Goal: Find specific page/section

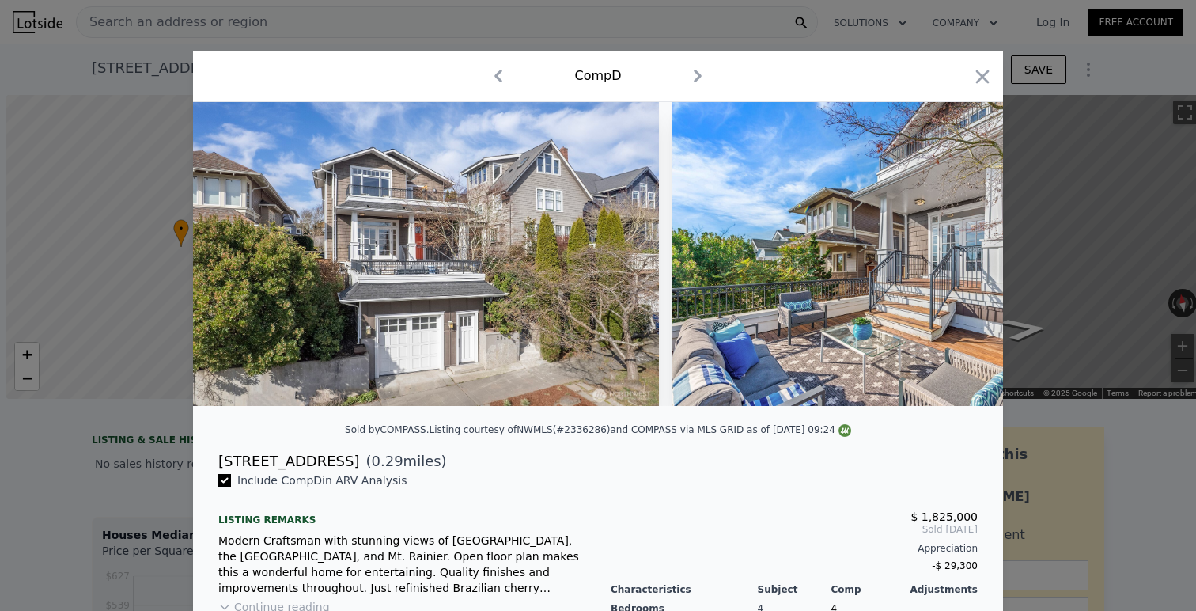
scroll to position [0, 6]
click at [176, 64] on div at bounding box center [598, 305] width 1196 height 611
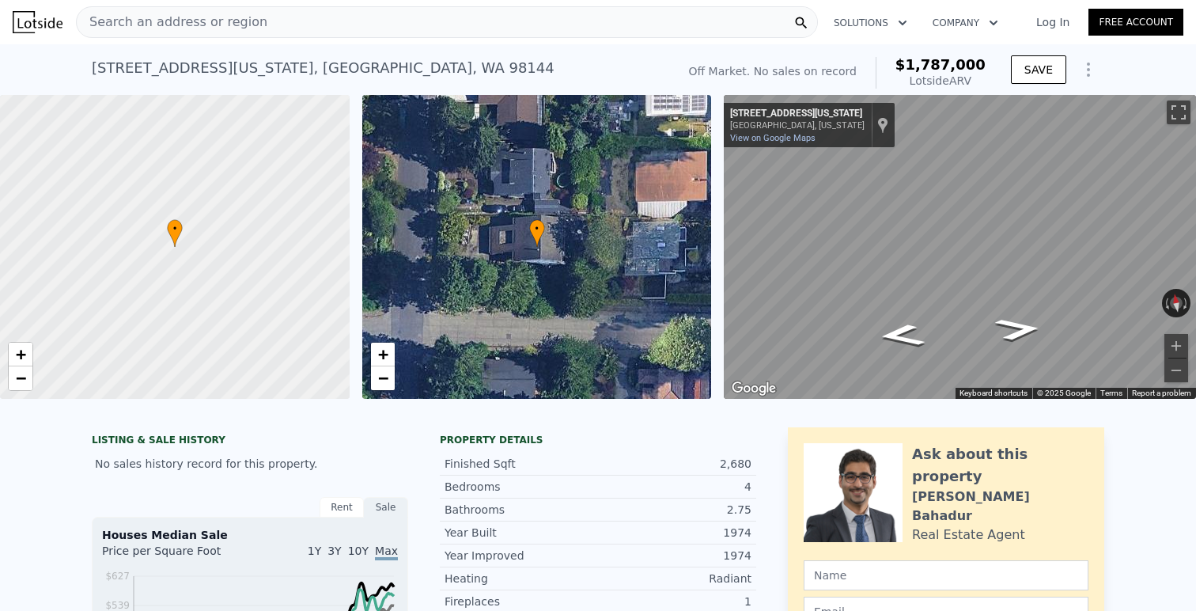
click at [196, 36] on div "Search an address or region" at bounding box center [172, 22] width 191 height 30
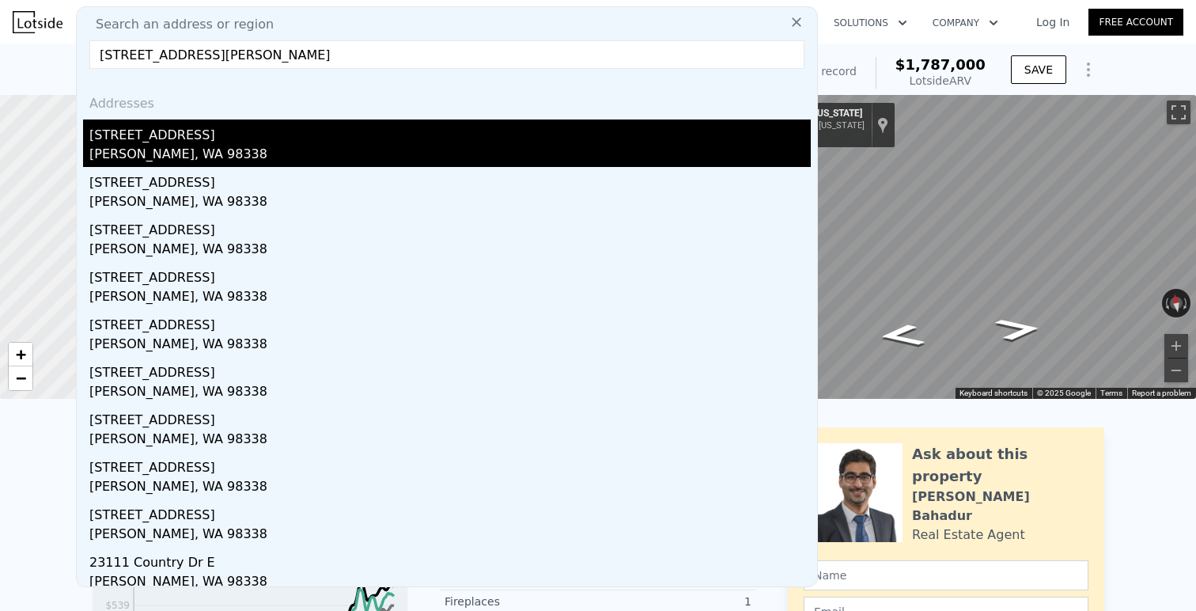
type input "[STREET_ADDRESS][PERSON_NAME]"
click at [240, 132] on div "[STREET_ADDRESS]" at bounding box center [449, 131] width 721 height 25
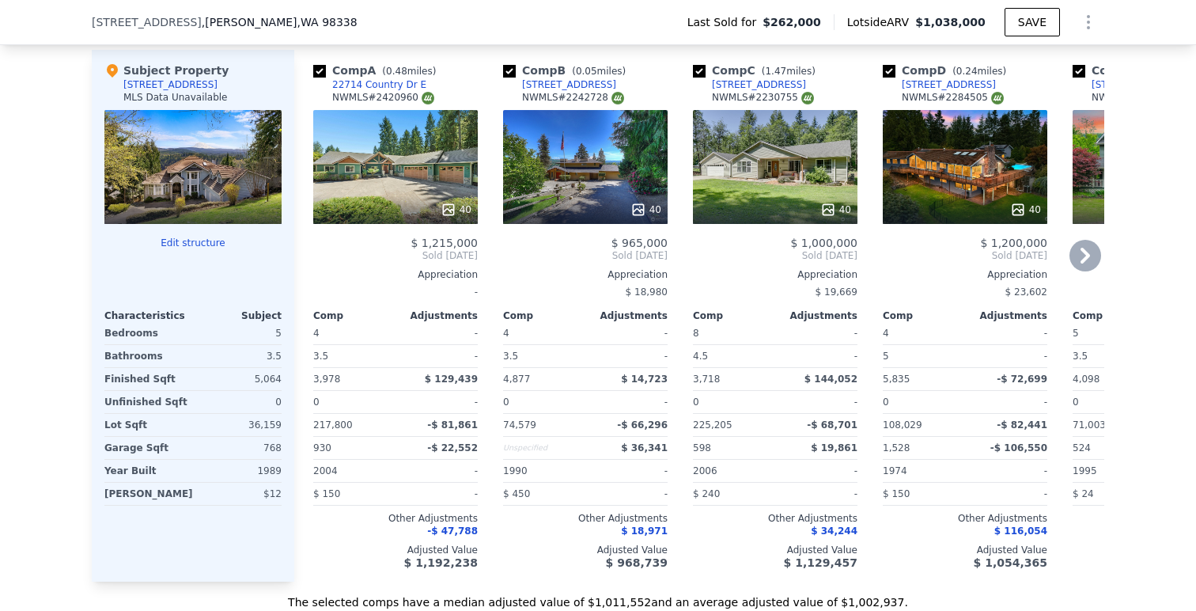
scroll to position [1568, 0]
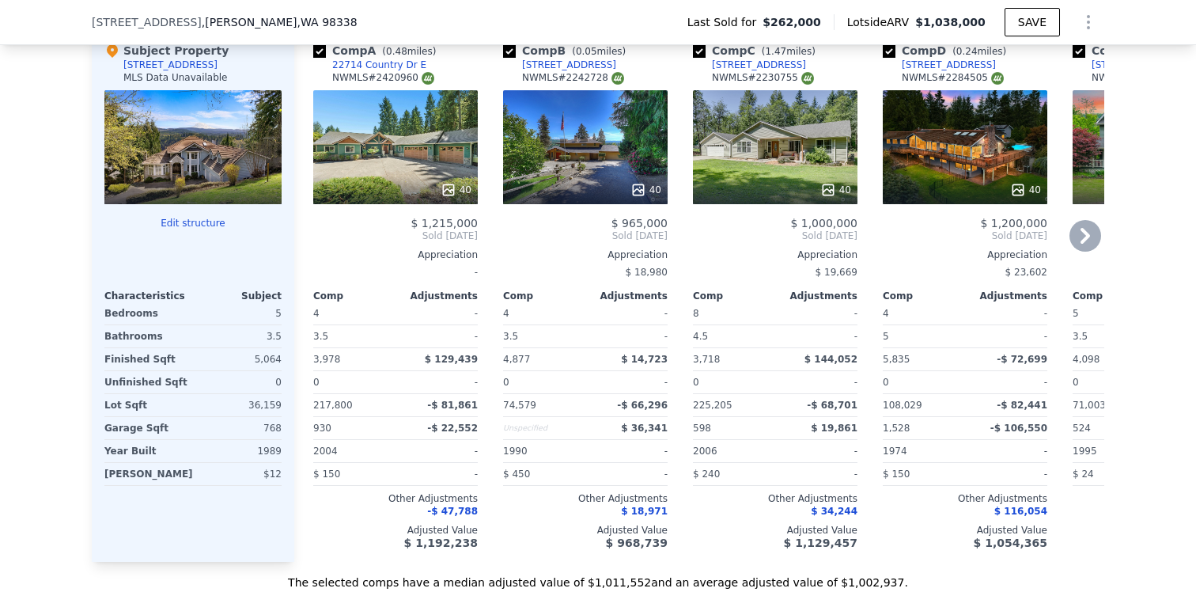
click at [1088, 242] on icon at bounding box center [1085, 236] width 32 height 32
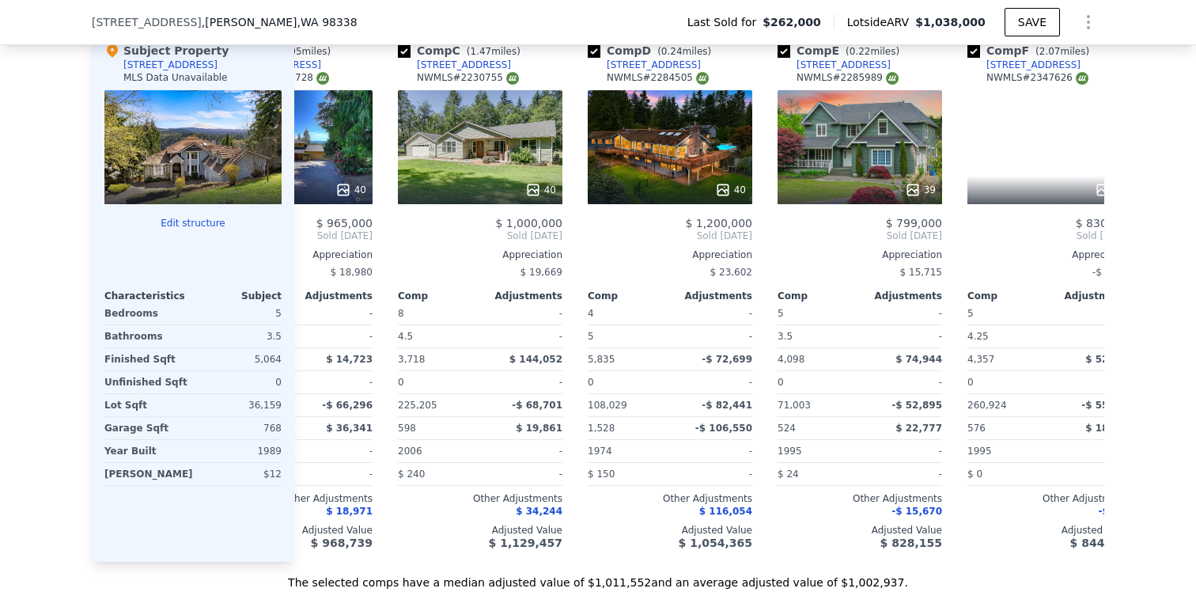
scroll to position [0, 380]
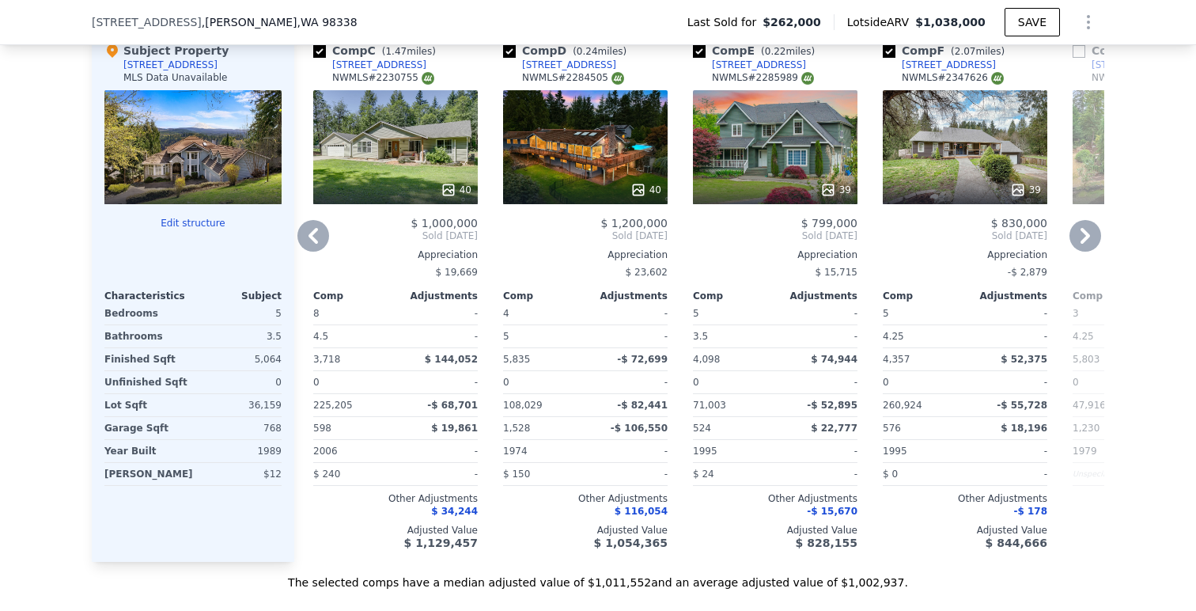
click at [1078, 232] on icon at bounding box center [1085, 236] width 32 height 32
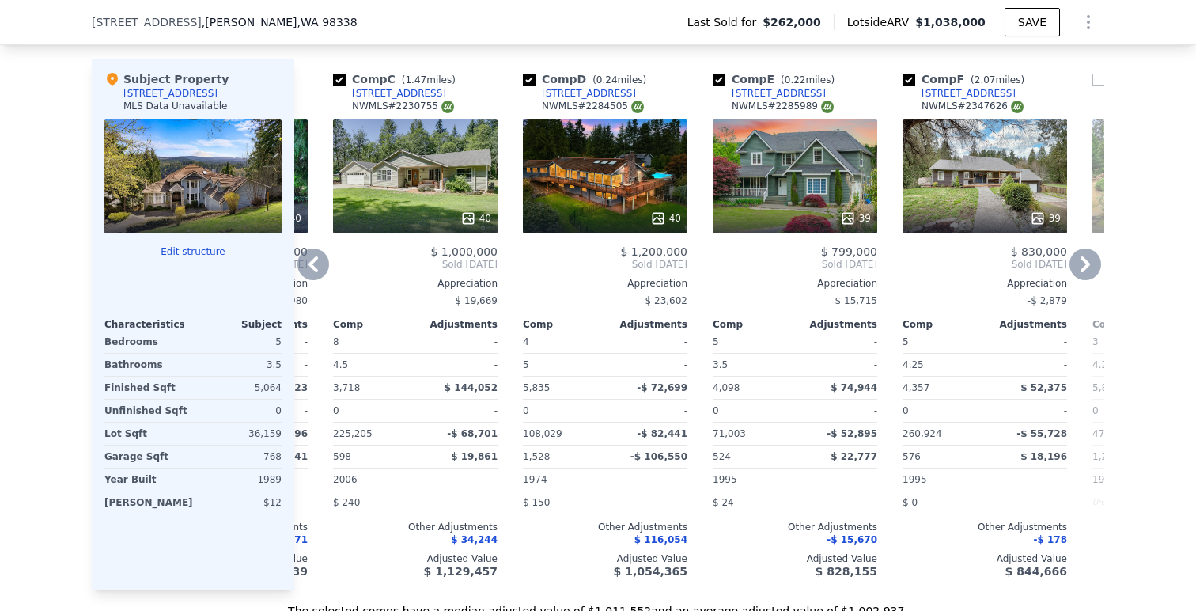
scroll to position [0, 357]
